Goal: Ask a question

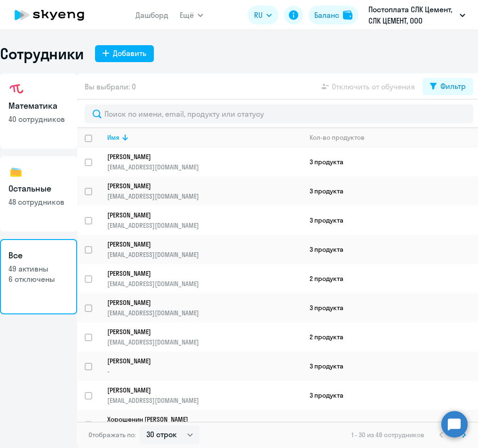
select select "30"
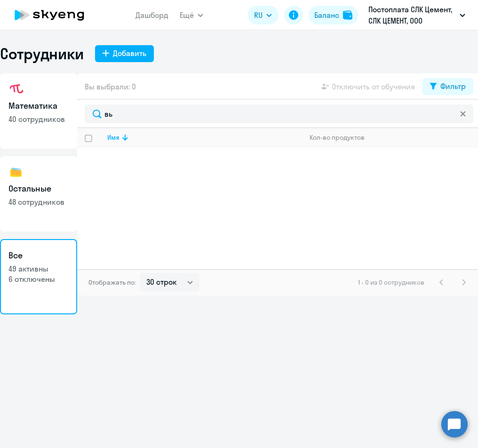
type input "вью"
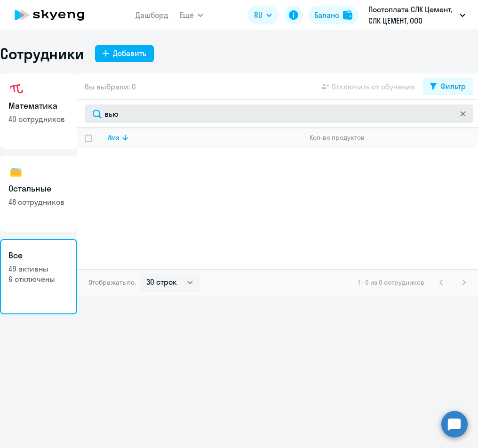
click at [119, 122] on input "вью" at bounding box center [279, 113] width 389 height 19
drag, startPoint x: 120, startPoint y: 121, endPoint x: 108, endPoint y: 119, distance: 12.0
click at [108, 119] on input "вью" at bounding box center [279, 113] width 389 height 19
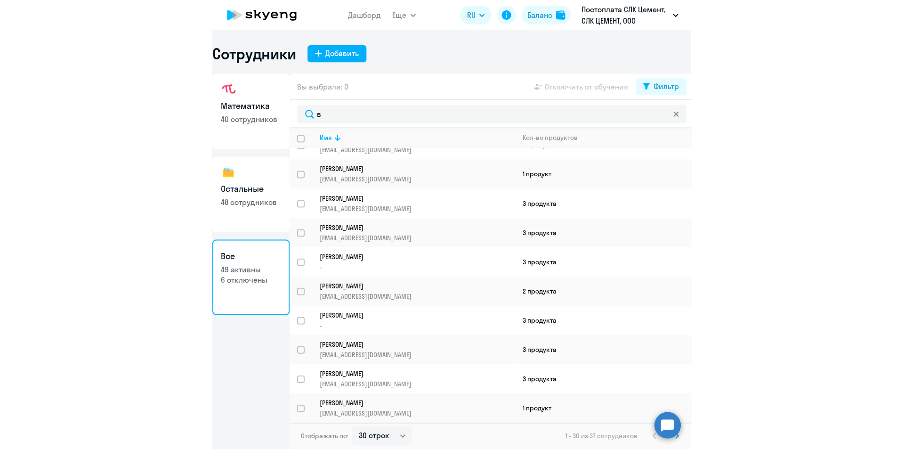
scroll to position [608, 0]
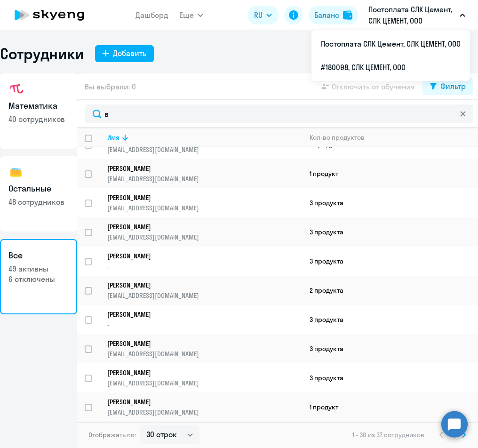
type input "в"
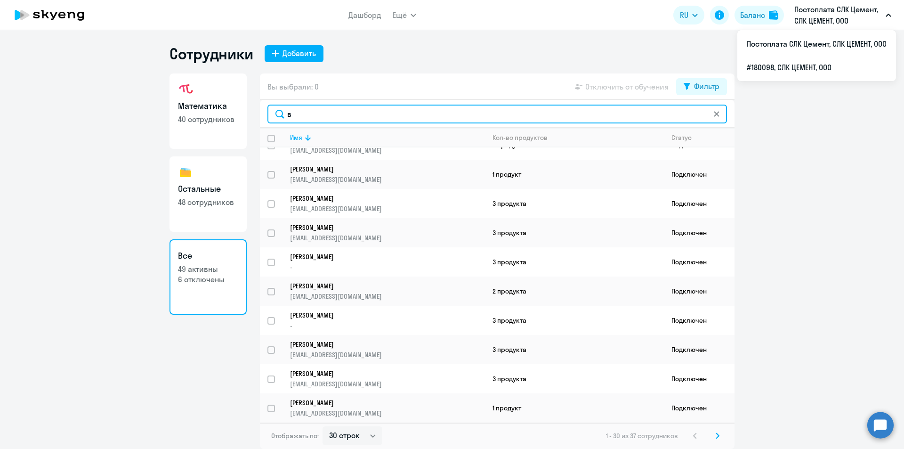
scroll to position [601, 0]
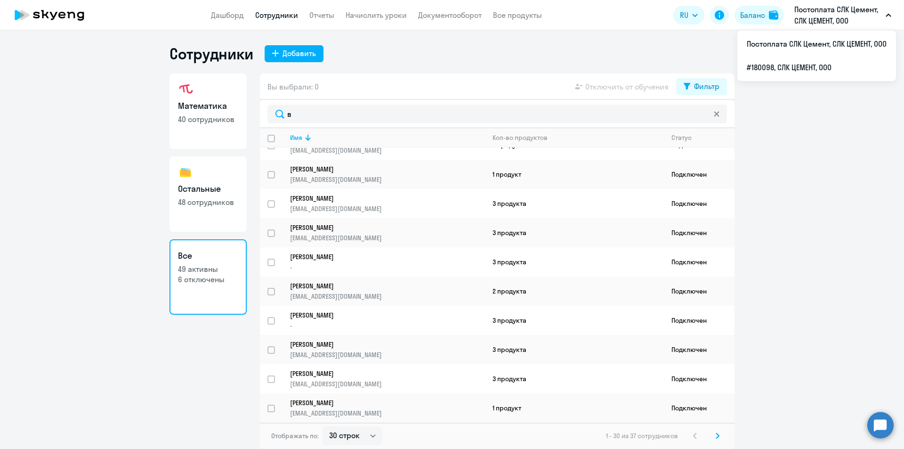
click at [478, 424] on circle at bounding box center [880, 424] width 26 height 26
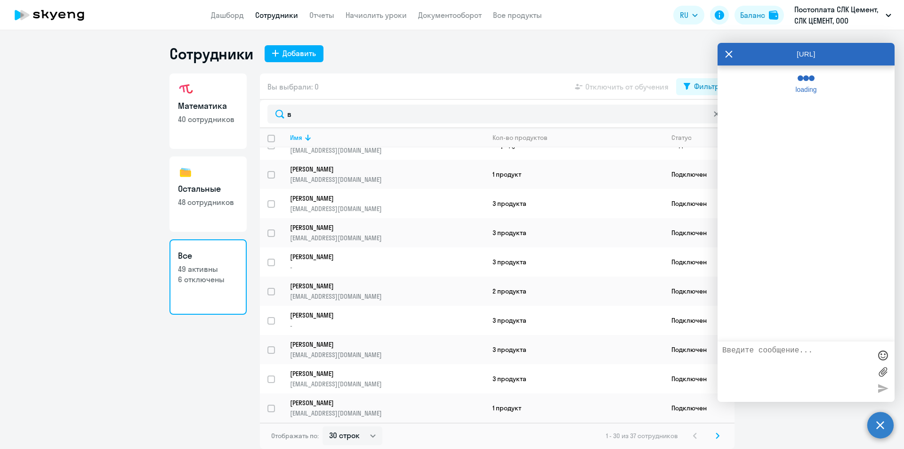
click at [478, 347] on textarea at bounding box center [796, 371] width 149 height 51
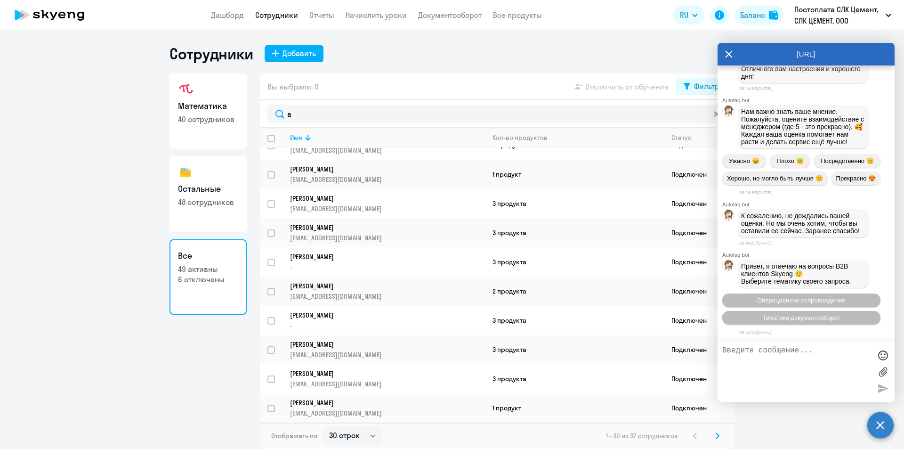
scroll to position [33155, 0]
click at [478, 305] on button "Операционное сопровождение" at bounding box center [801, 300] width 158 height 14
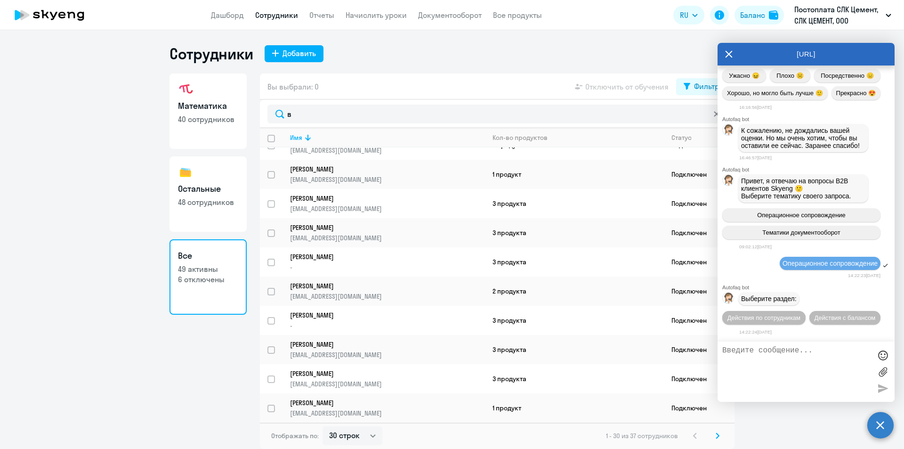
scroll to position [33257, 0]
click at [478, 314] on span "Действия по сотрудникам" at bounding box center [763, 317] width 73 height 7
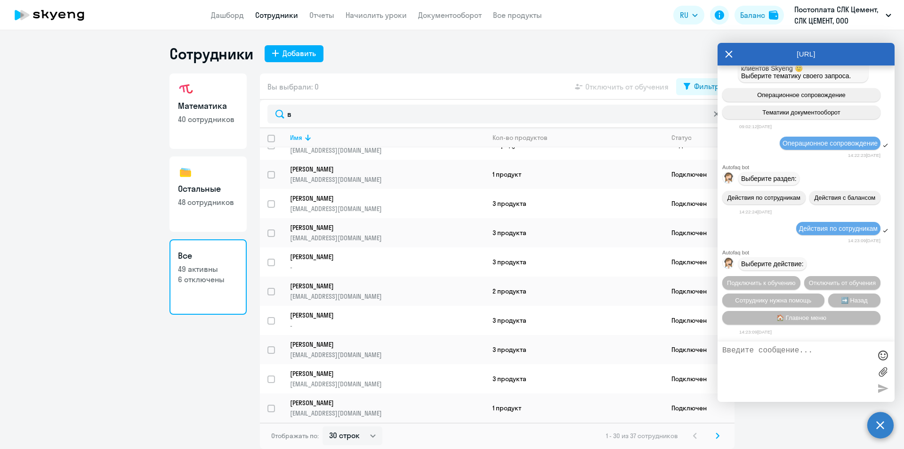
scroll to position [33396, 0]
click at [478, 298] on span "Сотруднику нужна помощь" at bounding box center [773, 300] width 76 height 7
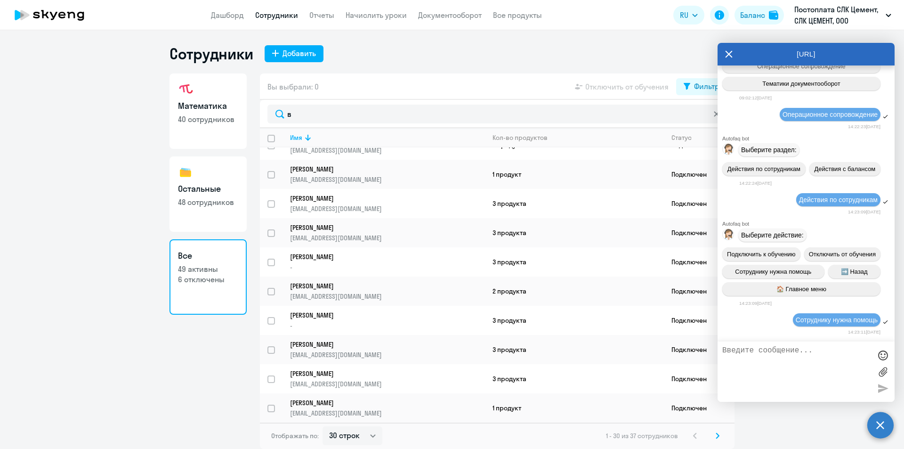
scroll to position [33722, 0]
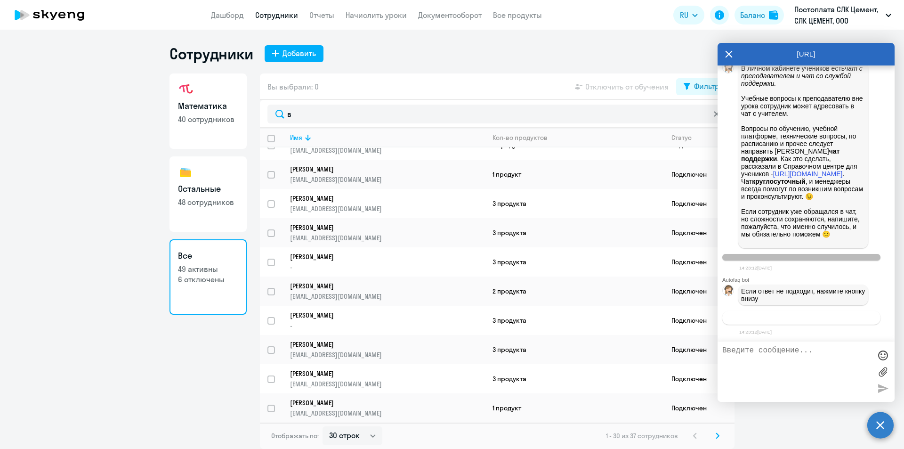
click at [478, 318] on span "Связаться с менеджером" at bounding box center [801, 317] width 72 height 7
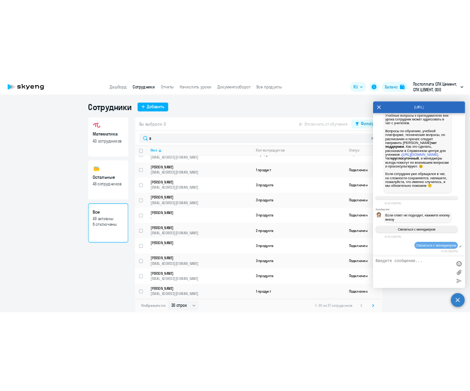
scroll to position [33751, 0]
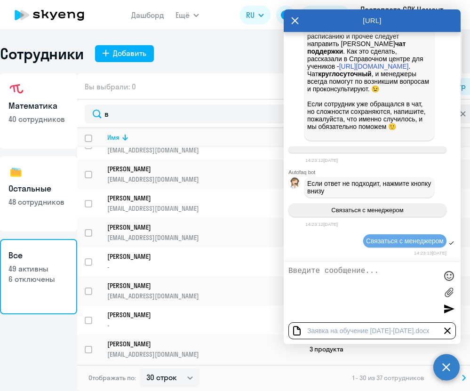
click at [314, 279] on textarea at bounding box center [363, 292] width 149 height 51
click at [293, 274] on textarea "добрый день! прошу подключить" at bounding box center [363, 292] width 149 height 51
click at [353, 270] on textarea "Добрый день! прошу подключить" at bounding box center [363, 292] width 149 height 51
click at [421, 269] on textarea "Добрый день! Прошу подключить" at bounding box center [363, 292] width 149 height 51
click at [338, 278] on textarea "Добрый день! Прошу подключить учеников с 55" at bounding box center [363, 292] width 149 height 51
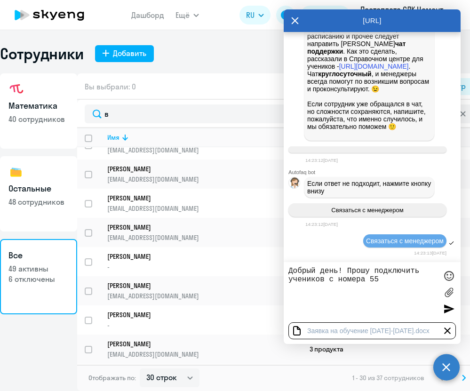
click at [385, 280] on textarea "Добрый день! Прошу подключить учеников с номера 55" at bounding box center [363, 292] width 149 height 51
type textarea "Добрый день! Прошу подключить учеников с номера 55 из таблицы"
click at [454, 309] on div at bounding box center [449, 309] width 14 height 14
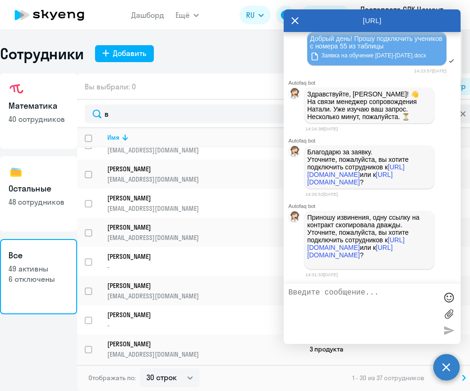
scroll to position [34061, 0]
click at [344, 289] on textarea at bounding box center [363, 314] width 149 height 51
click at [339, 236] on link "https://business.skyeng.ru/companies/183207" at bounding box center [355, 243] width 97 height 15
click at [329, 249] on link "https://business.skyeng.ru/companies/180098" at bounding box center [350, 251] width 86 height 15
click at [379, 299] on textarea at bounding box center [363, 314] width 149 height 51
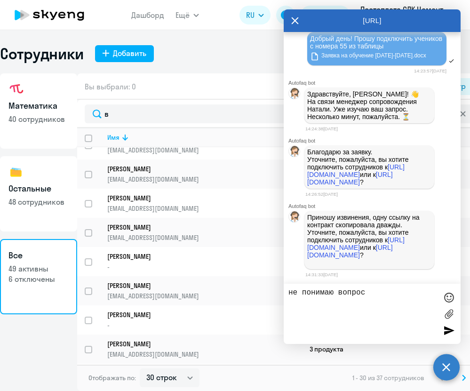
type textarea "не понимаю вопрос"
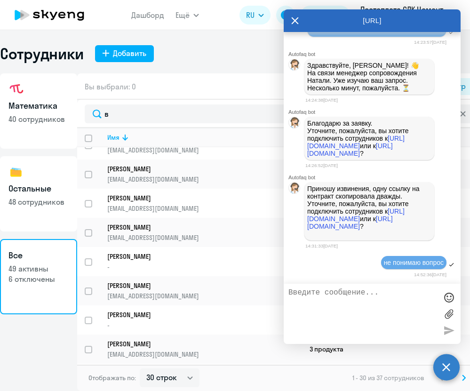
scroll to position [34089, 0]
type textarea "подключите к корпоративному обучению"
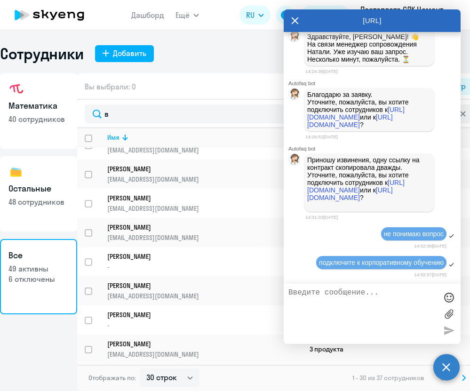
scroll to position [34118, 0]
click at [295, 18] on icon at bounding box center [295, 20] width 8 height 23
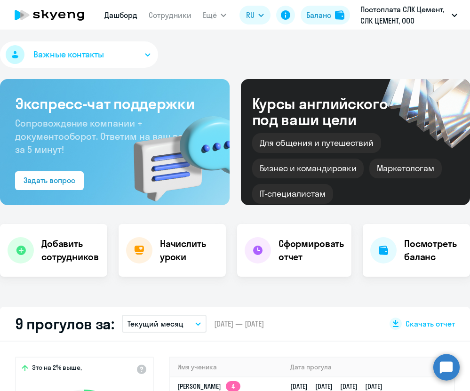
scroll to position [188, 0]
